Goal: Submit feedback/report problem

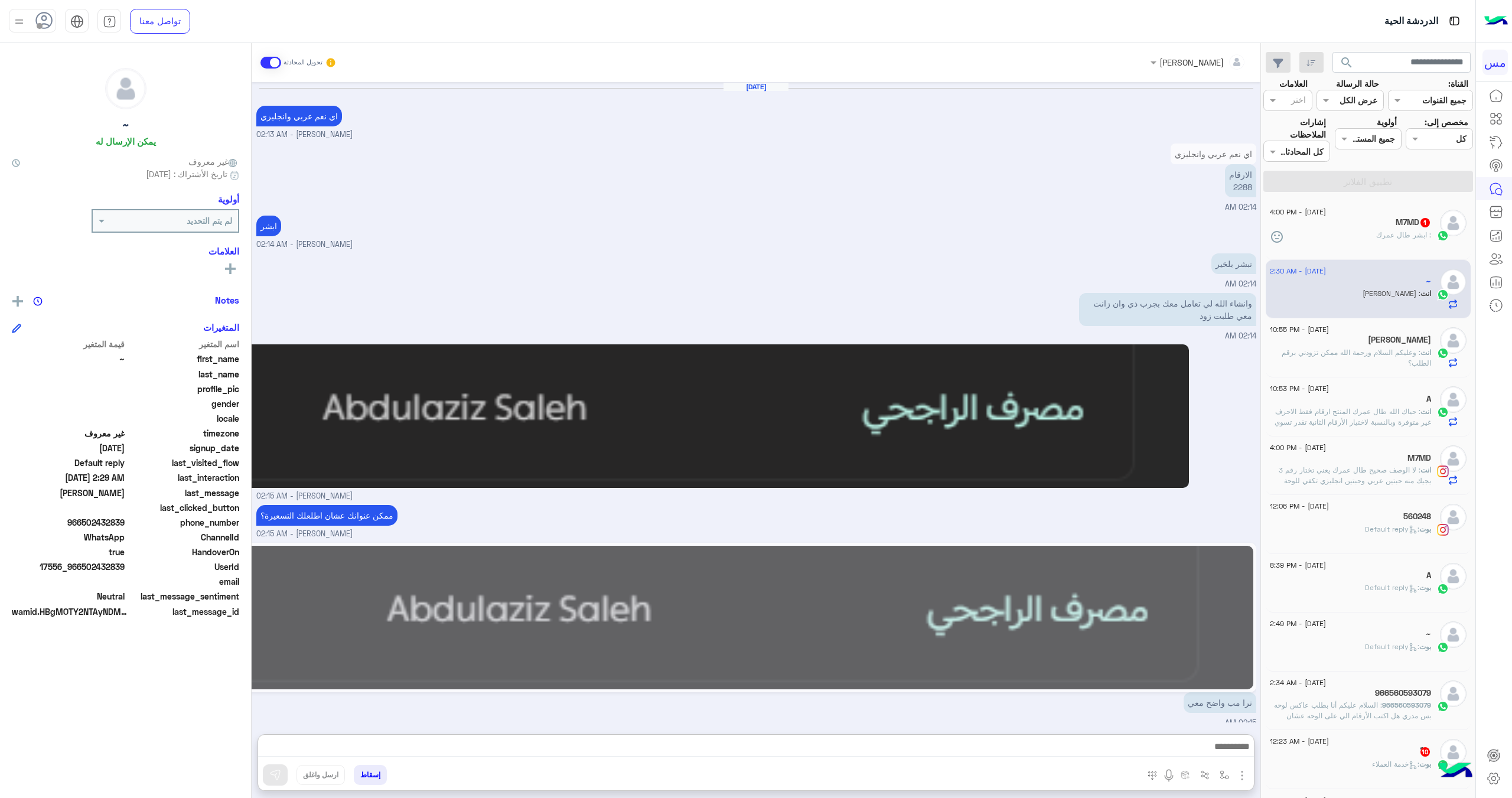
scroll to position [1308, 0]
